Goal: Information Seeking & Learning: Learn about a topic

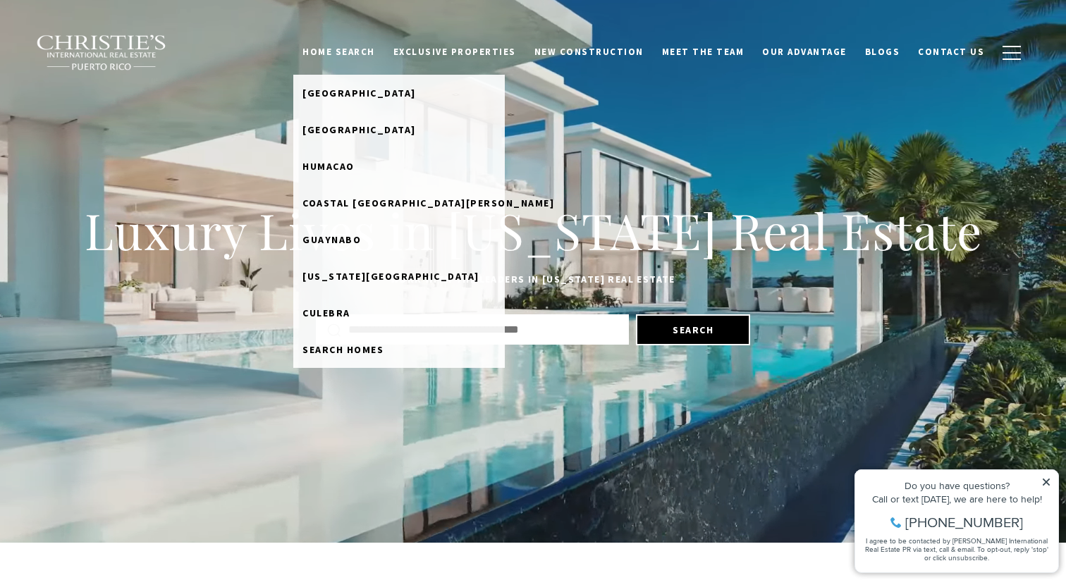
click at [377, 51] on link "Home Search" at bounding box center [338, 52] width 91 height 27
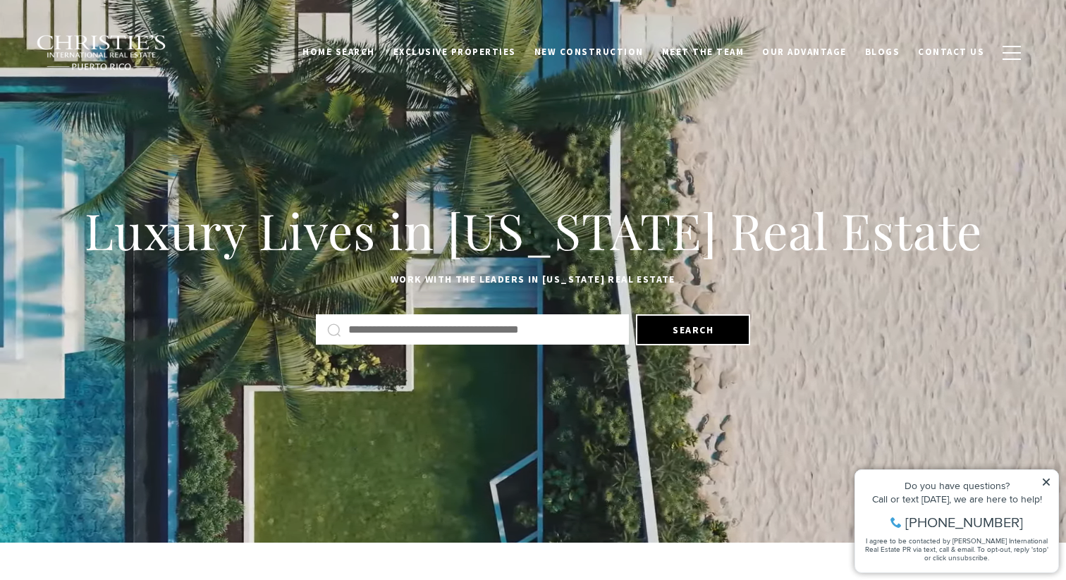
click at [377, 51] on link "Home Search" at bounding box center [338, 52] width 91 height 27
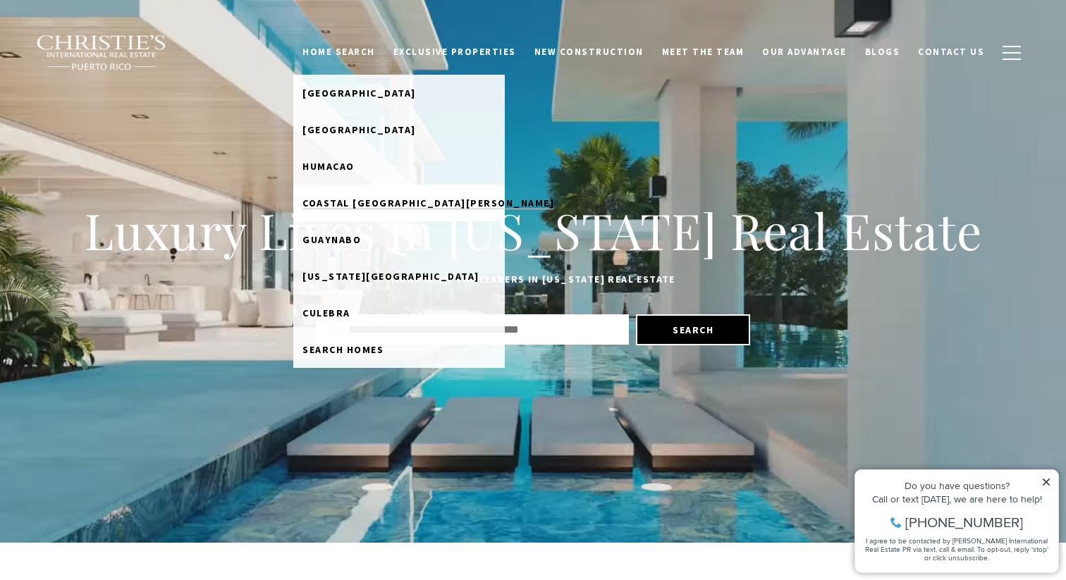
click at [372, 198] on span "Coastal [GEOGRAPHIC_DATA][PERSON_NAME]" at bounding box center [428, 203] width 252 height 13
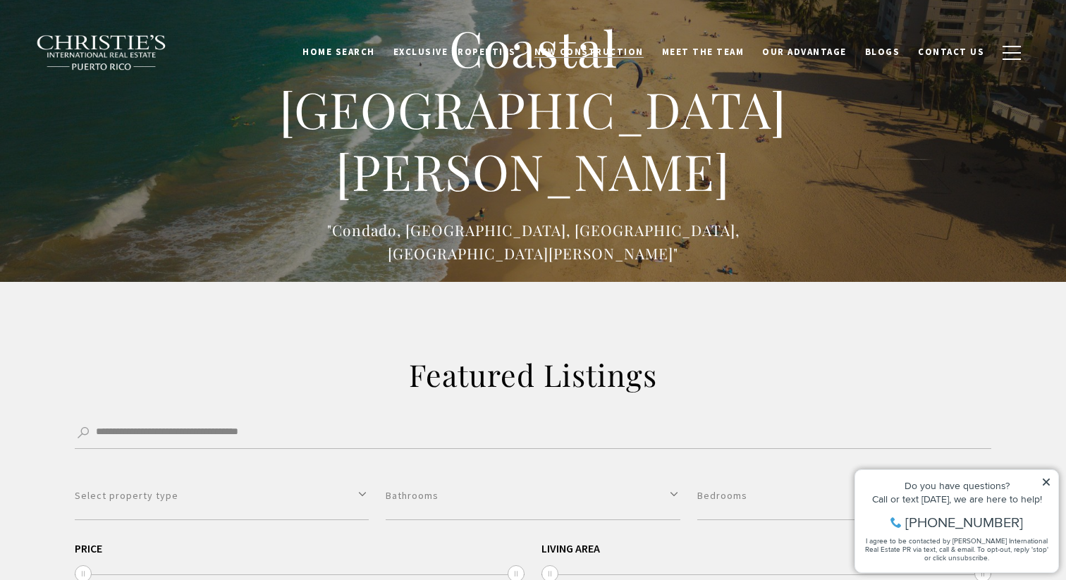
click at [599, 51] on span "New Construction" at bounding box center [588, 52] width 109 height 12
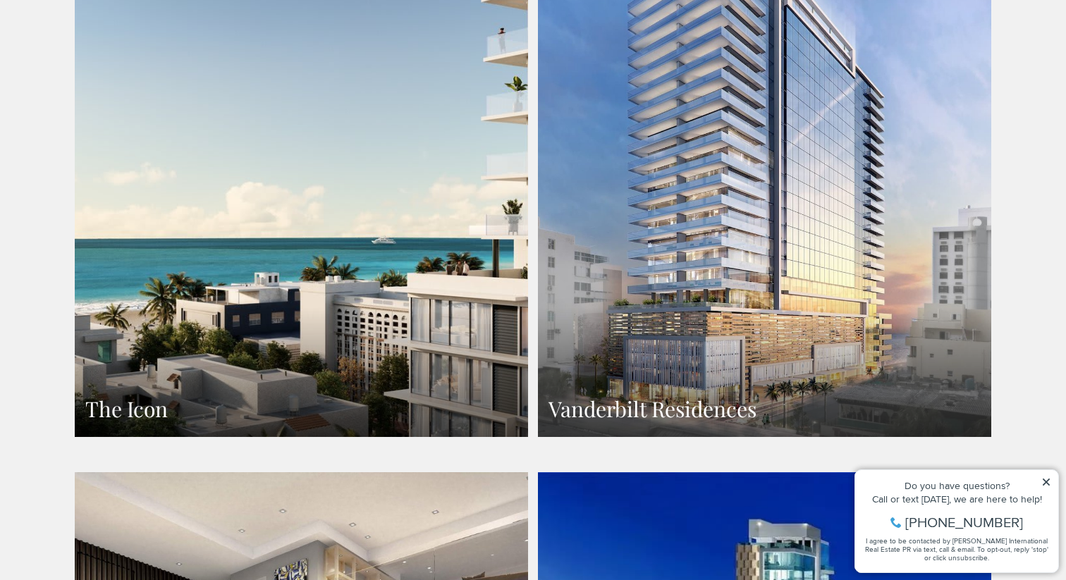
scroll to position [811, 0]
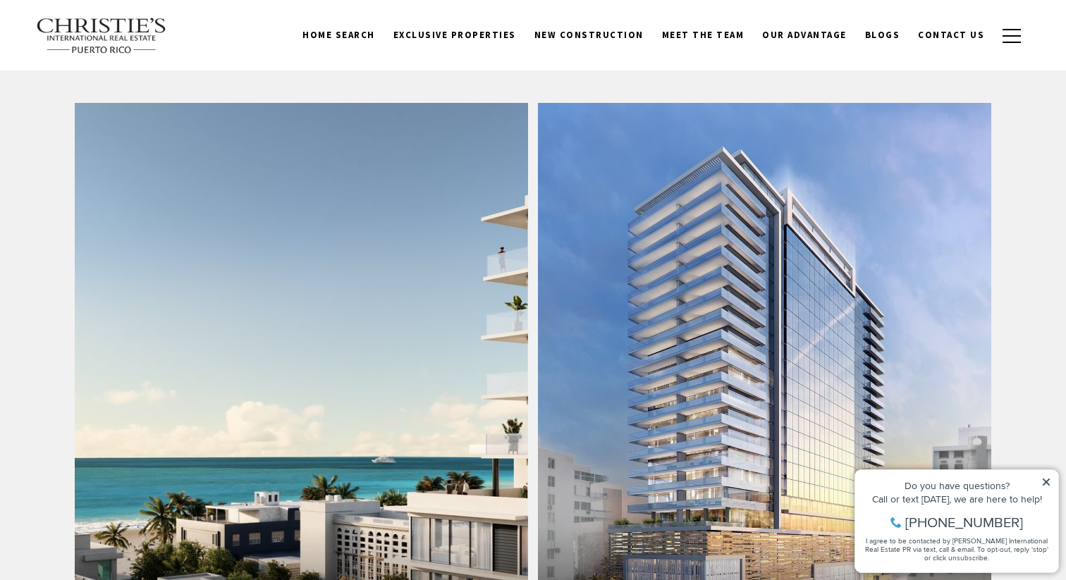
click at [334, 319] on link "The Icon" at bounding box center [301, 379] width 453 height 553
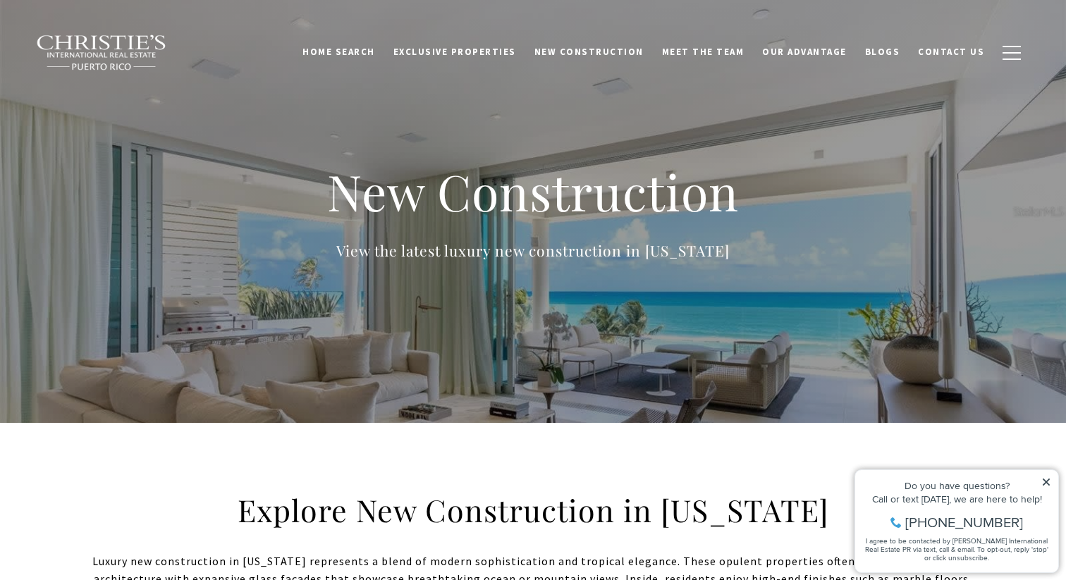
click at [96, 27] on div "Home Search [GEOGRAPHIC_DATA] [GEOGRAPHIC_DATA] Coastal [GEOGRAPHIC_DATA][PERSO…" at bounding box center [532, 52] width 1015 height 70
click at [96, 44] on img at bounding box center [101, 53] width 131 height 37
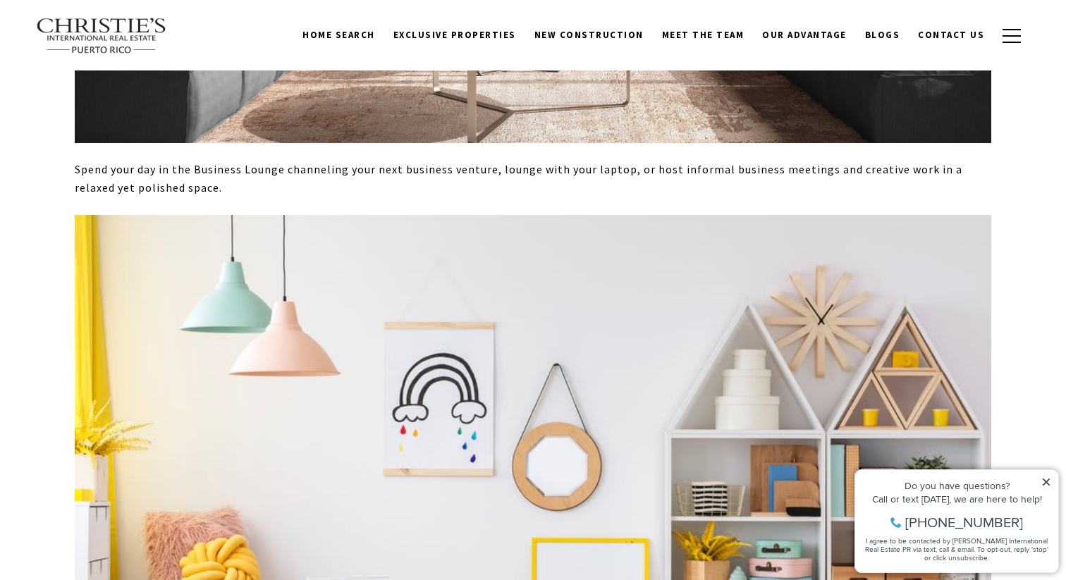
scroll to position [5293, 0]
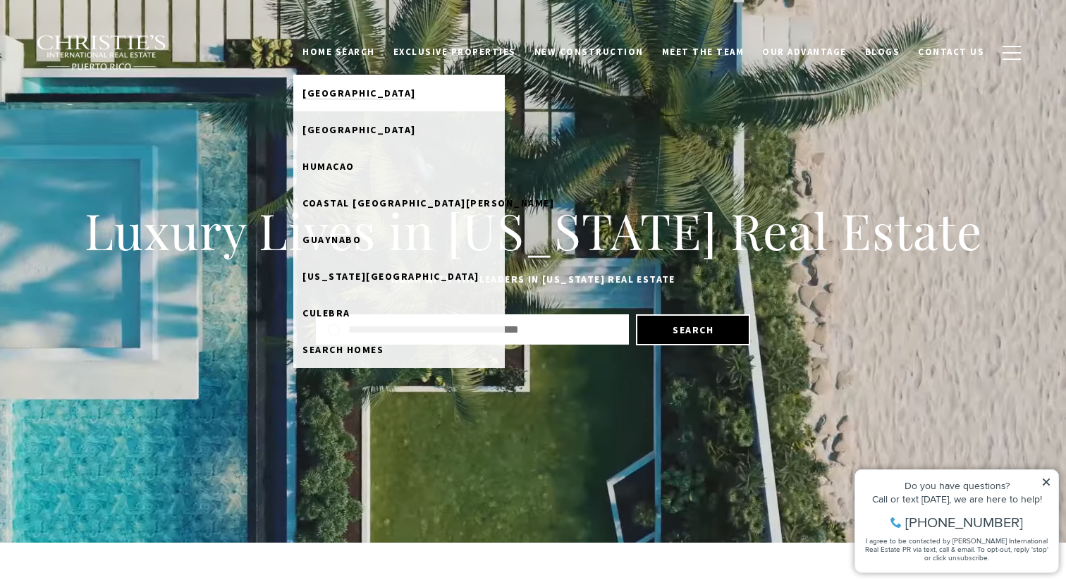
click at [370, 99] on span "[GEOGRAPHIC_DATA]" at bounding box center [358, 93] width 113 height 13
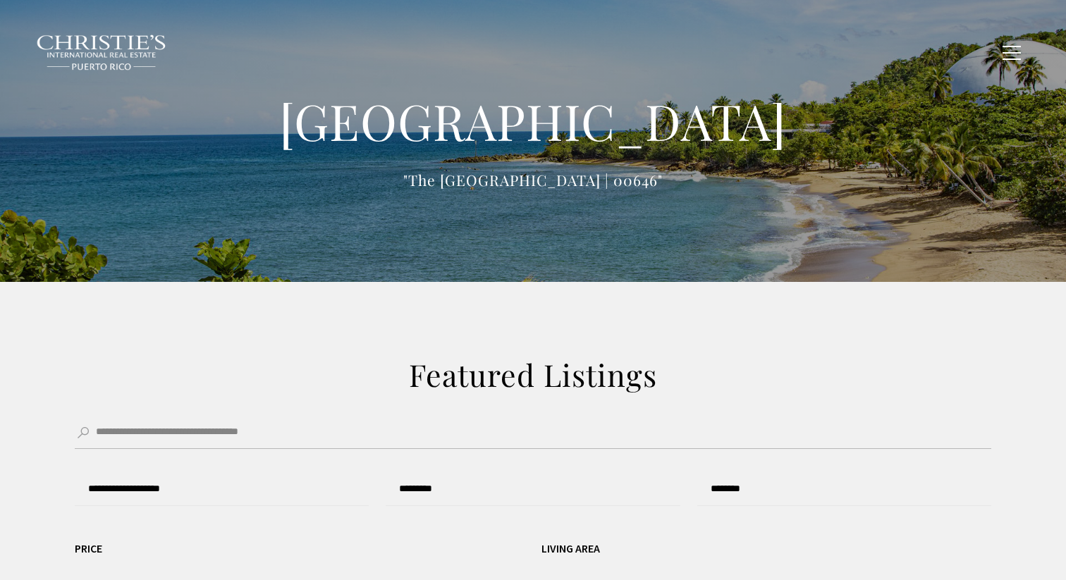
type input "**********"
type input "*********"
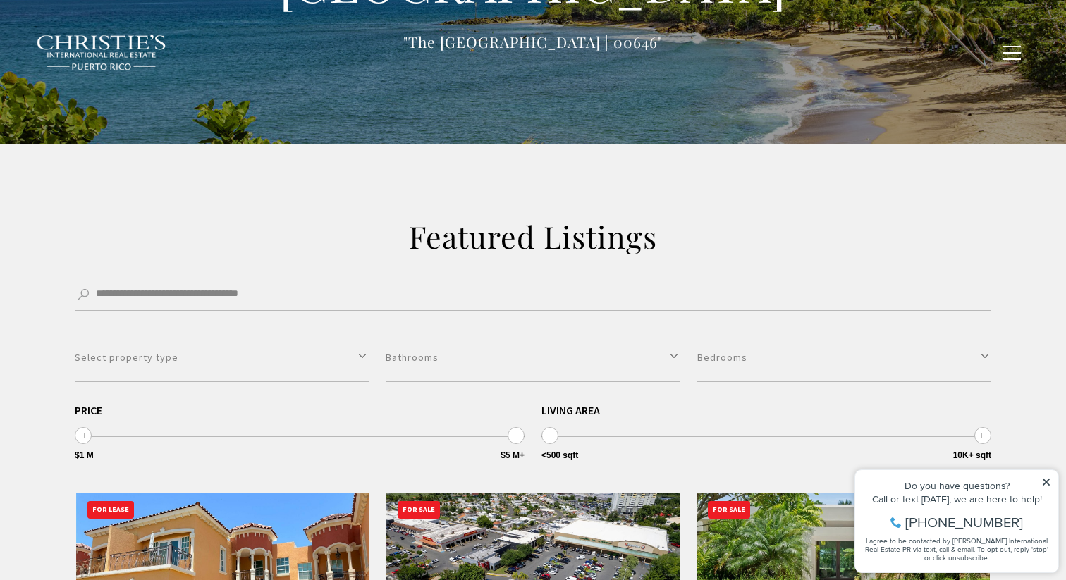
scroll to position [455, 0]
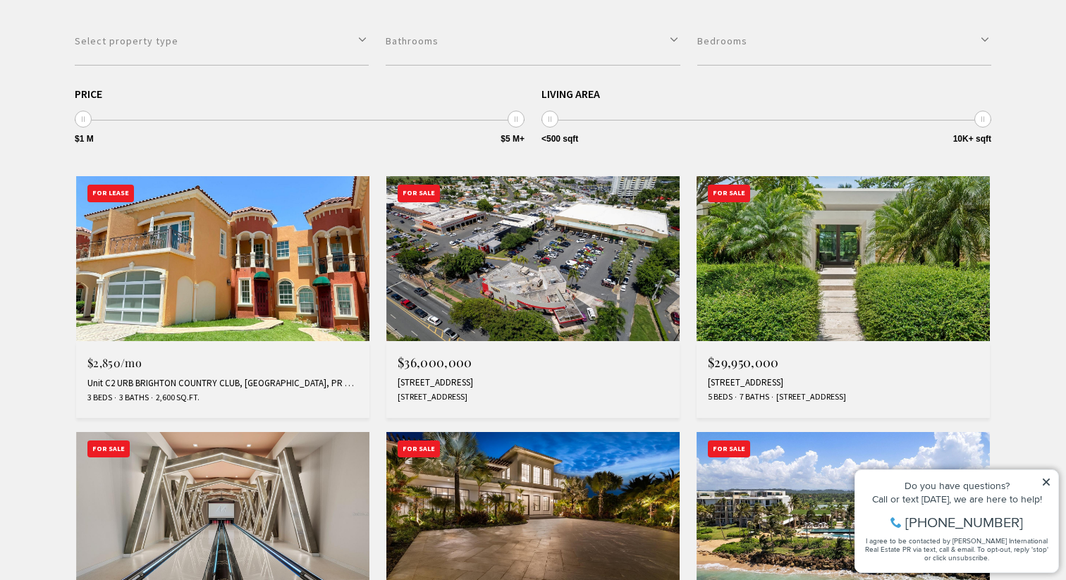
click at [282, 266] on img at bounding box center [222, 258] width 293 height 165
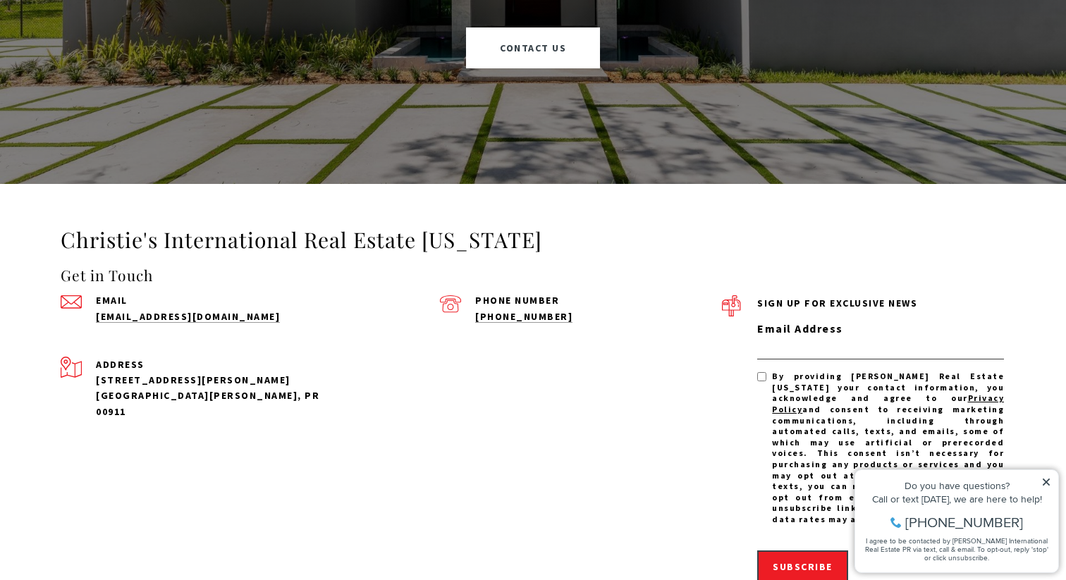
scroll to position [4717, 0]
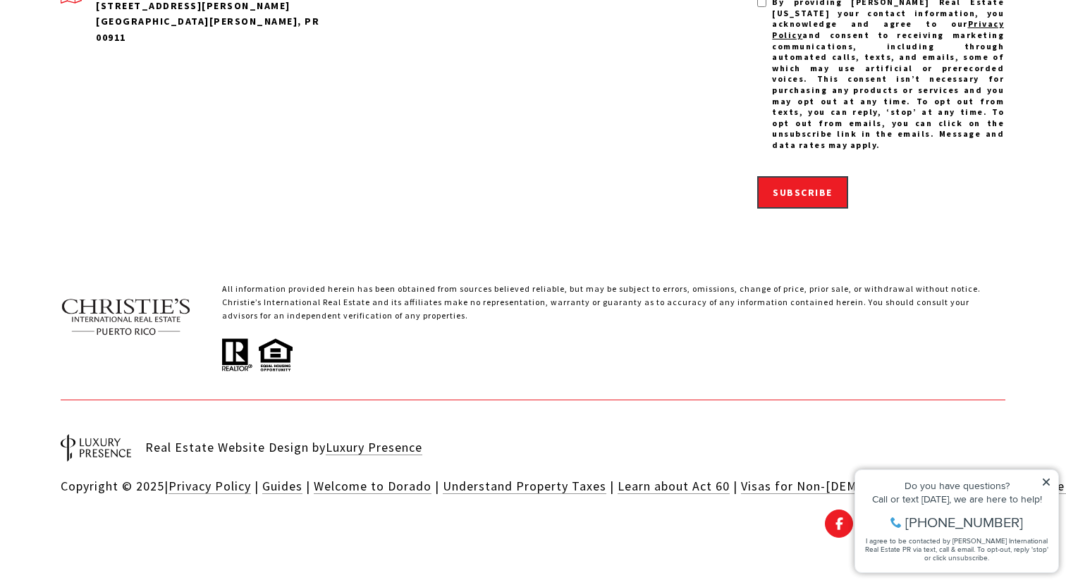
click at [1042, 481] on icon at bounding box center [1046, 482] width 10 height 10
click at [1048, 479] on icon at bounding box center [1046, 482] width 10 height 10
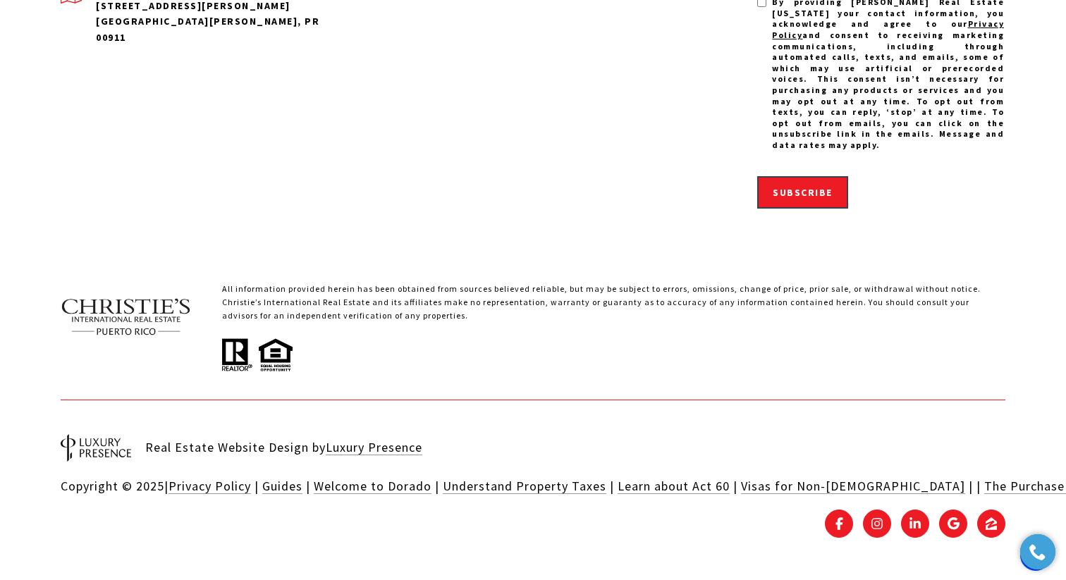
click at [856, 418] on div "Real Estate Website Design by Luxury Presence Copyright © 2025 | Privacy Policy…" at bounding box center [533, 479] width 945 height 159
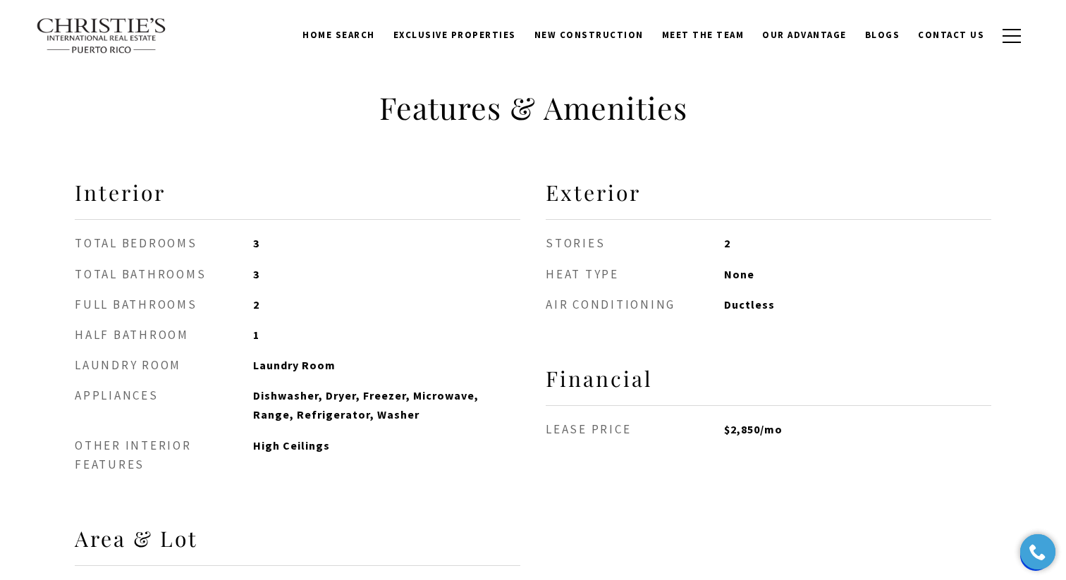
scroll to position [796, 0]
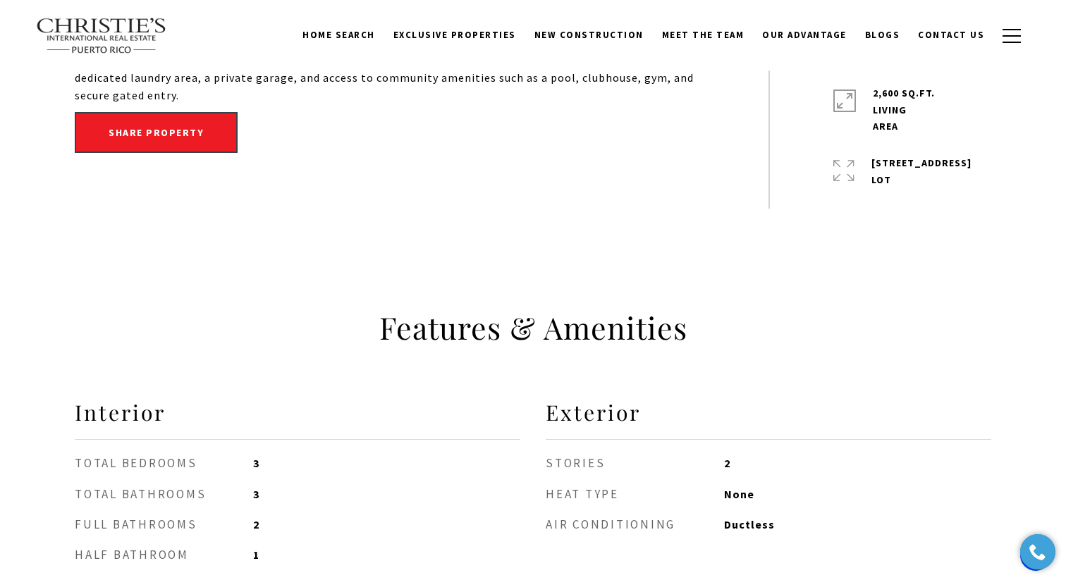
click at [106, 41] on img at bounding box center [101, 36] width 131 height 37
